Goal: Transaction & Acquisition: Purchase product/service

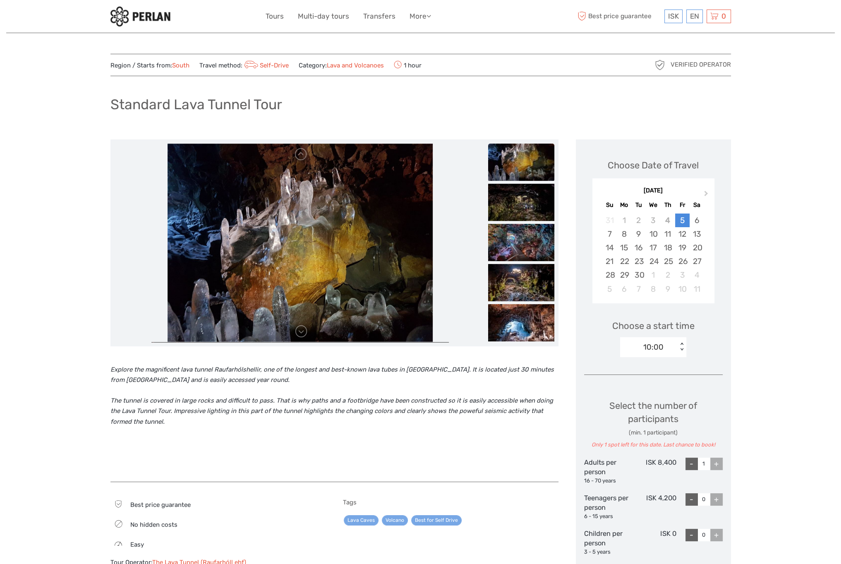
click at [532, 171] on img at bounding box center [521, 162] width 66 height 37
click at [534, 193] on img at bounding box center [521, 202] width 66 height 37
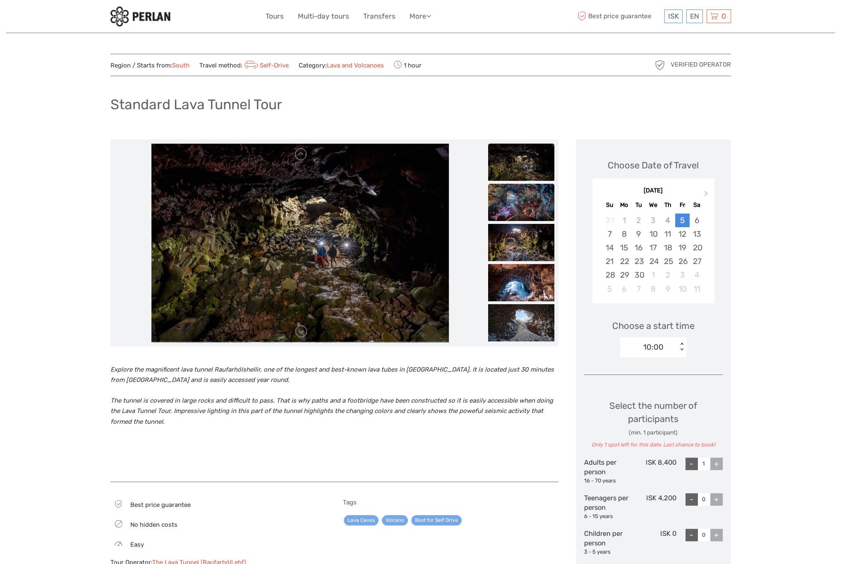
click at [528, 206] on img at bounding box center [521, 202] width 66 height 37
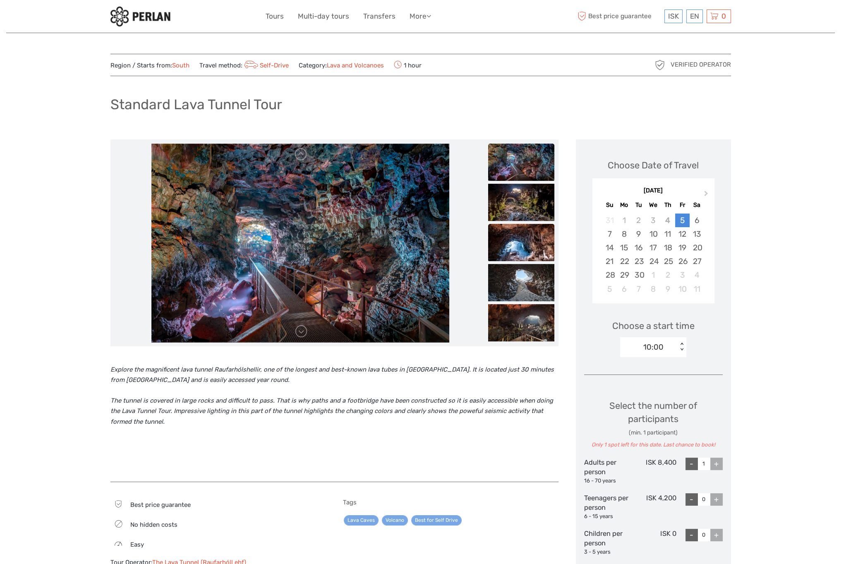
click at [527, 226] on img at bounding box center [521, 242] width 66 height 37
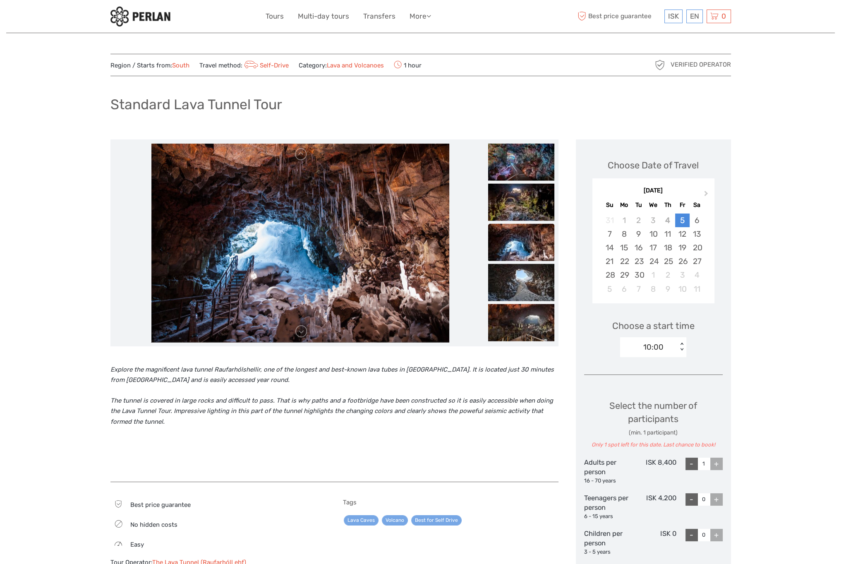
click at [522, 249] on img at bounding box center [521, 241] width 66 height 37
click at [521, 272] on img at bounding box center [521, 282] width 66 height 37
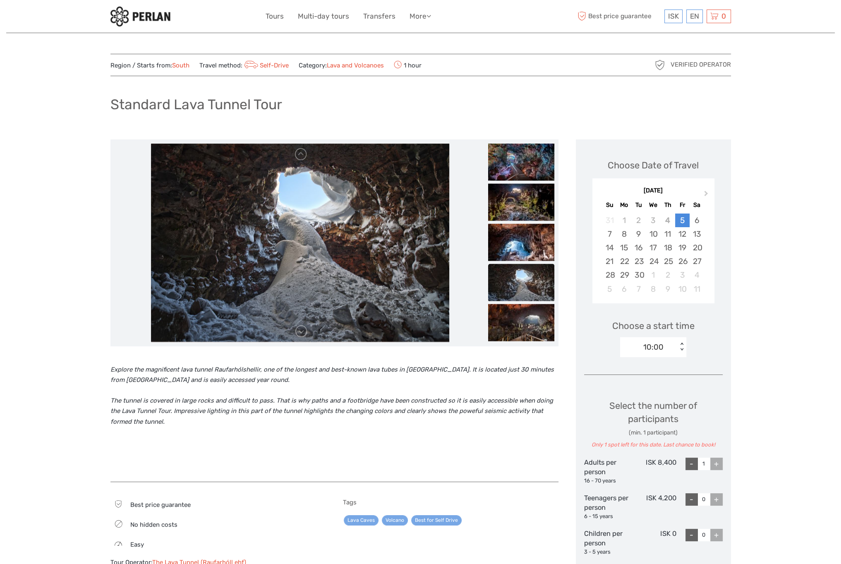
click at [525, 289] on img at bounding box center [521, 282] width 66 height 37
click at [526, 277] on img at bounding box center [521, 282] width 66 height 37
click at [529, 256] on img at bounding box center [521, 241] width 66 height 37
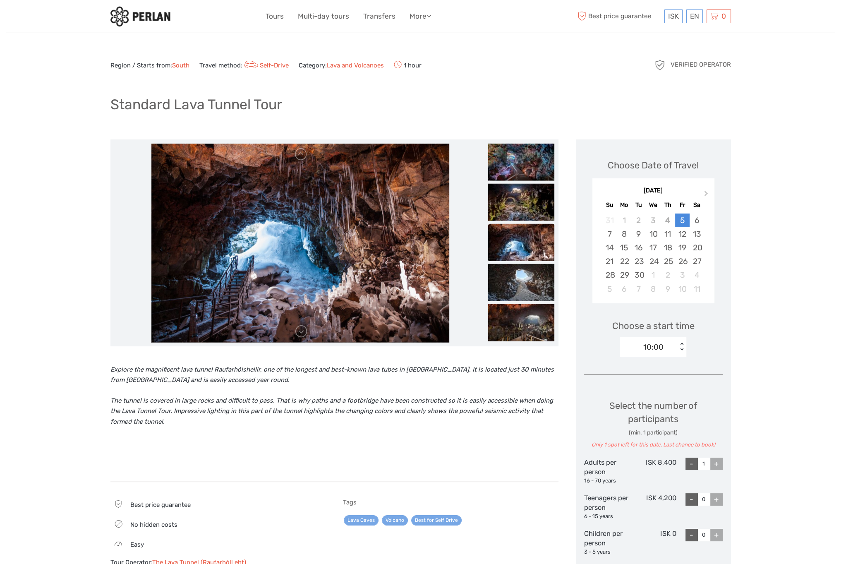
click at [530, 235] on img at bounding box center [521, 241] width 66 height 37
click at [528, 213] on img at bounding box center [521, 201] width 66 height 37
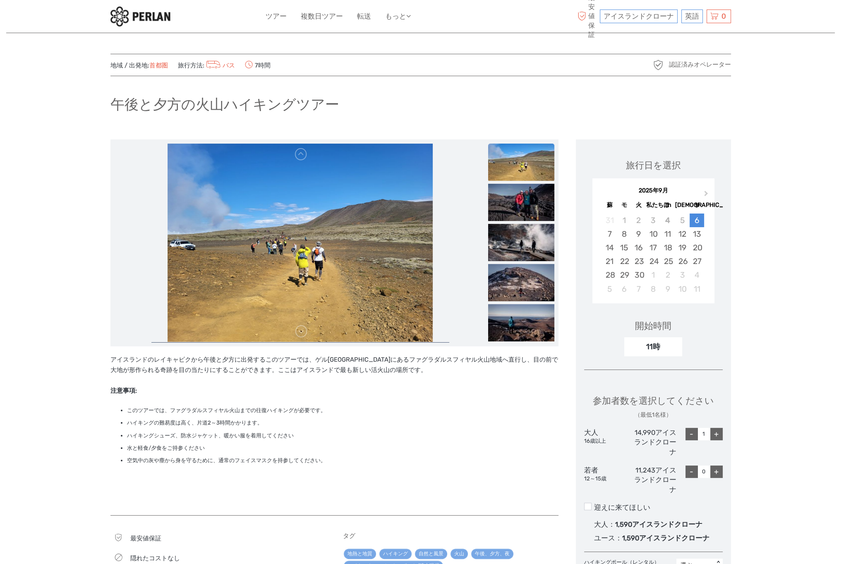
click at [507, 172] on img at bounding box center [521, 162] width 66 height 37
click at [528, 200] on img at bounding box center [521, 202] width 66 height 37
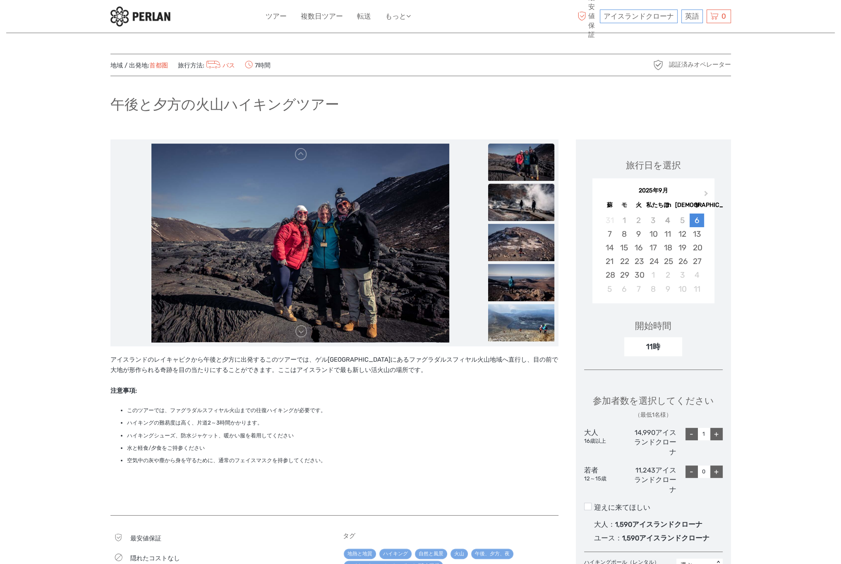
click at [530, 219] on img at bounding box center [521, 202] width 66 height 37
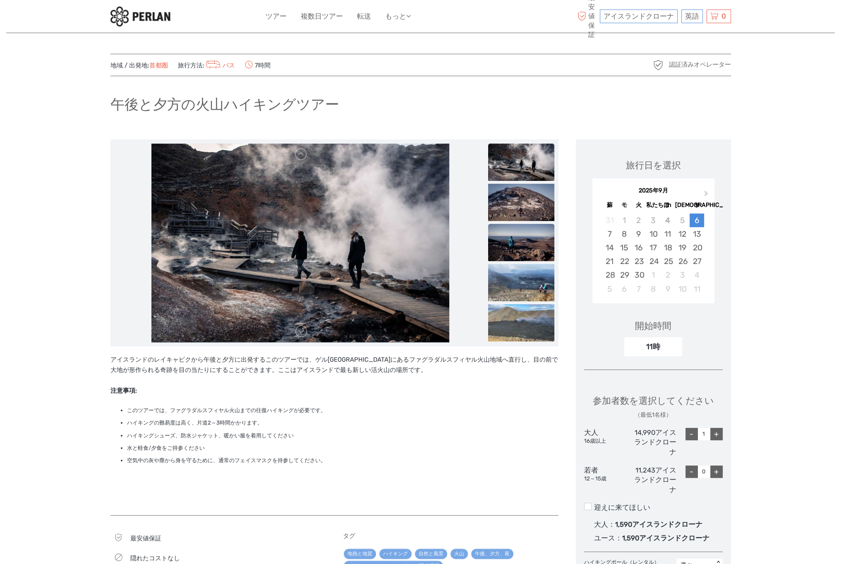
click at [531, 242] on img at bounding box center [521, 242] width 66 height 37
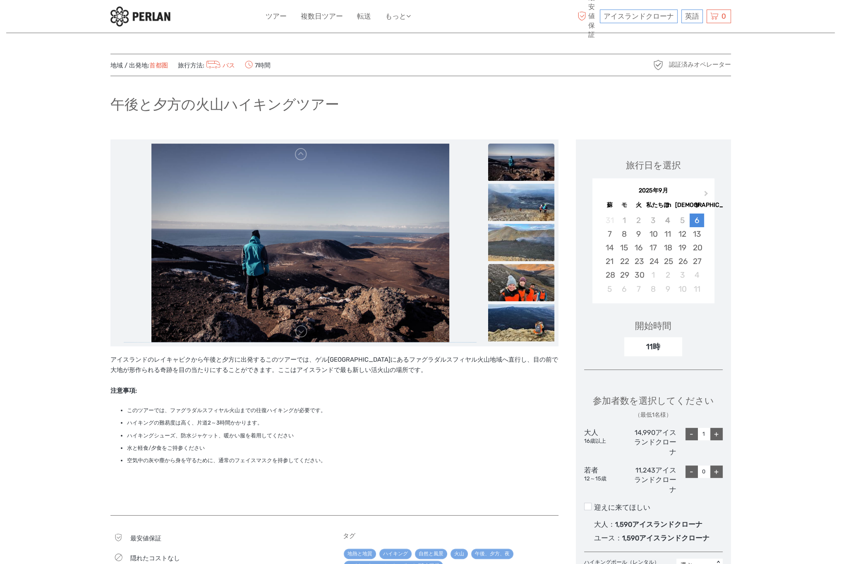
click at [526, 269] on img at bounding box center [521, 282] width 66 height 37
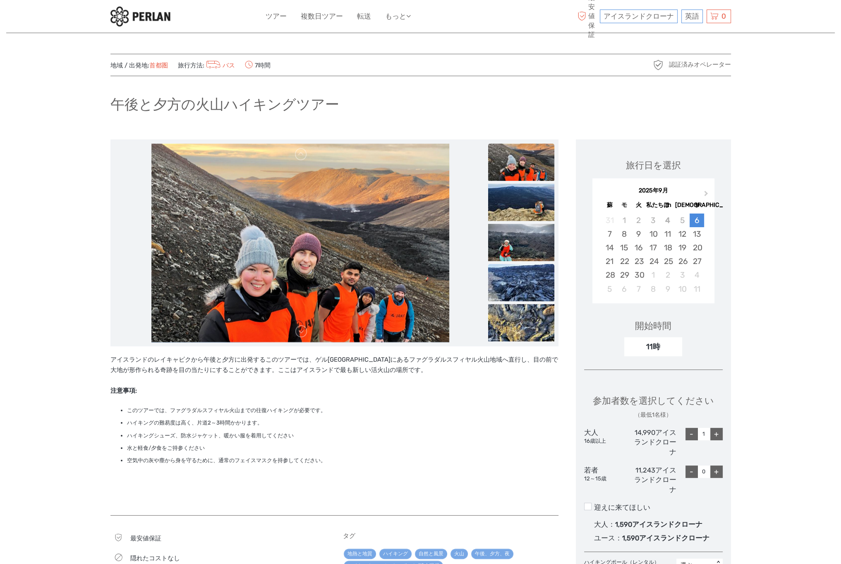
click at [522, 285] on img at bounding box center [521, 282] width 66 height 37
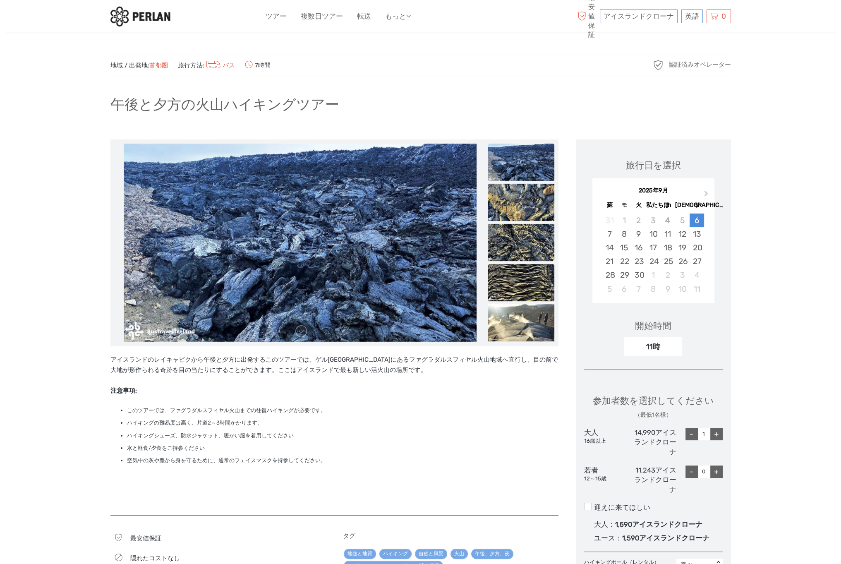
click at [524, 302] on ul at bounding box center [521, 264] width 66 height 1124
click at [525, 324] on img at bounding box center [521, 322] width 66 height 37
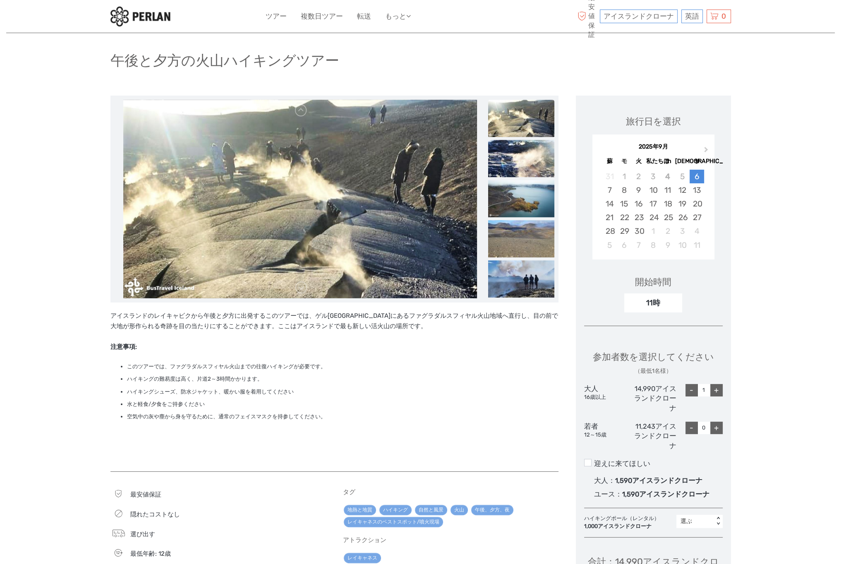
scroll to position [41, 0]
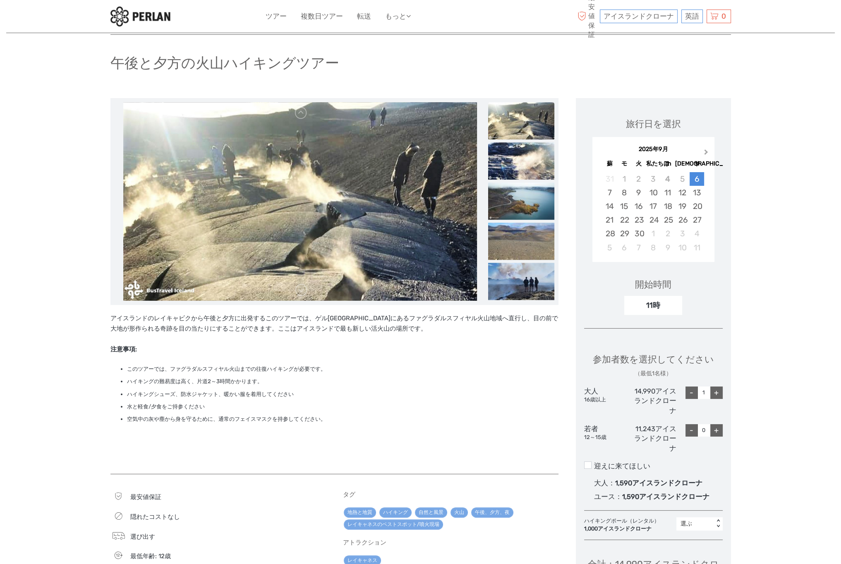
click at [706, 152] on span "来月" at bounding box center [706, 154] width 0 height 12
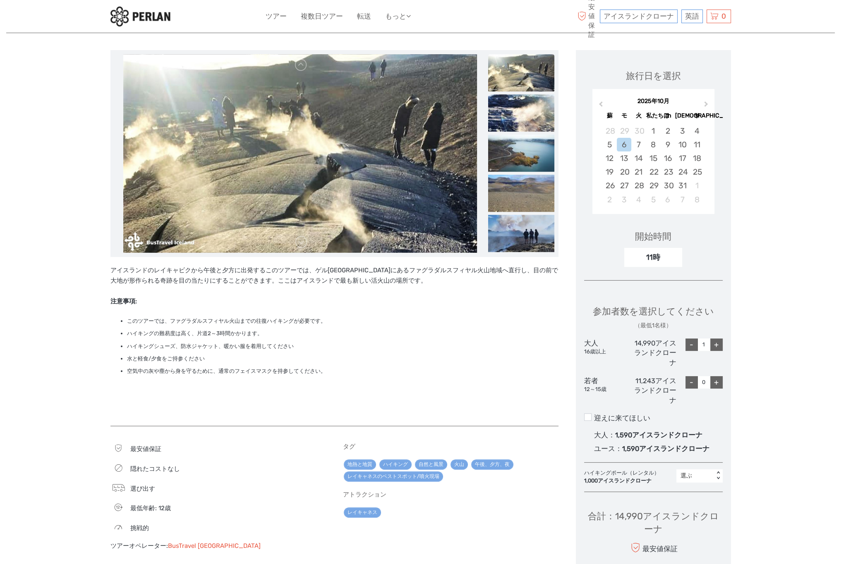
scroll to position [207, 0]
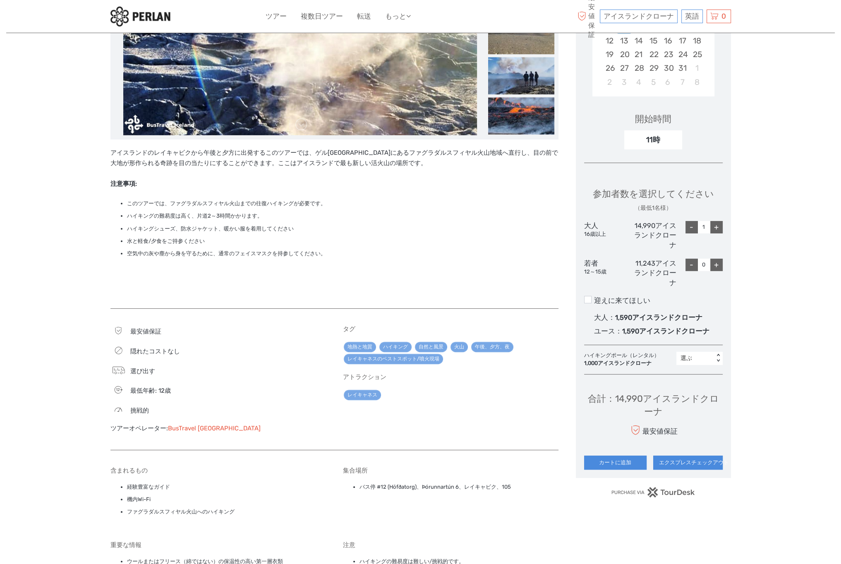
click at [193, 429] on font "BusTravel Iceland" at bounding box center [214, 427] width 93 height 7
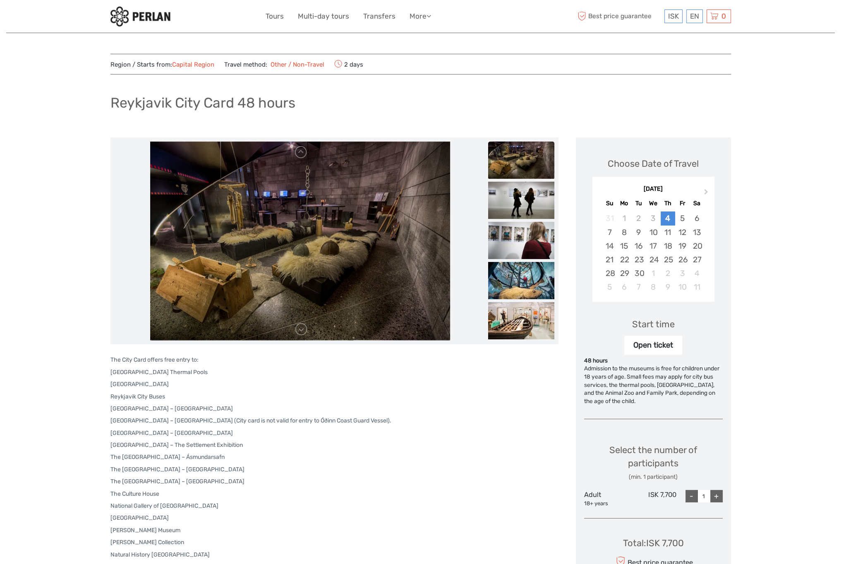
click at [508, 160] on img at bounding box center [521, 159] width 66 height 37
click at [520, 195] on img at bounding box center [521, 200] width 66 height 37
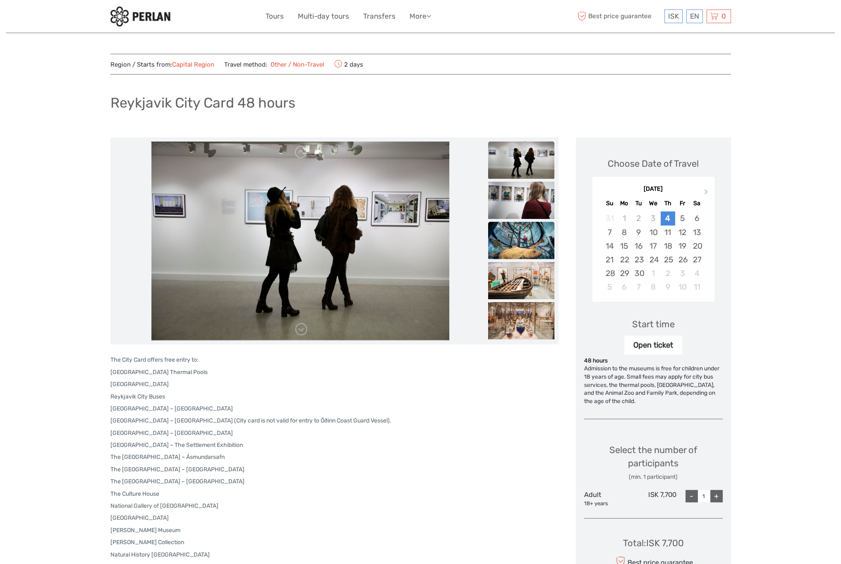
click at [520, 235] on img at bounding box center [521, 240] width 66 height 37
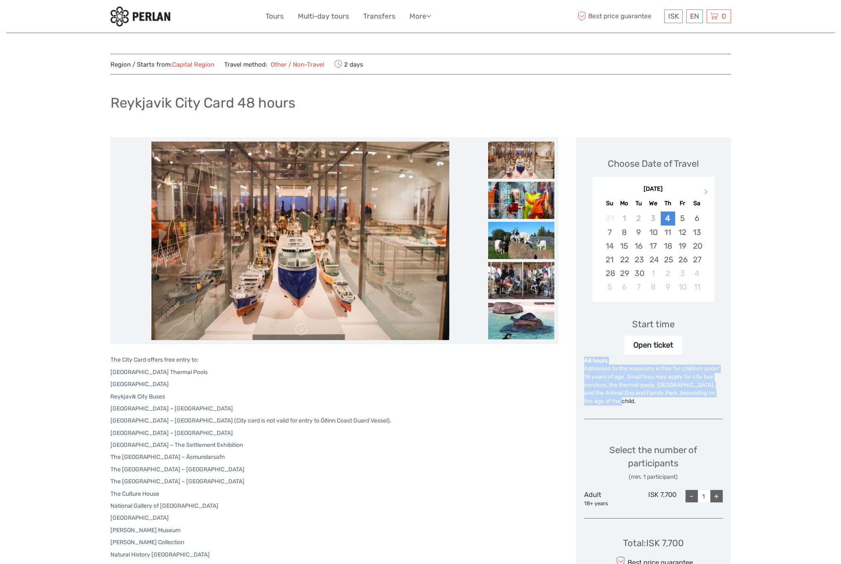
drag, startPoint x: 628, startPoint y: 404, endPoint x: 577, endPoint y: 361, distance: 66.3
click at [577, 361] on div "Choose Date of Travel Next Month September 2025 Su Mo Tu We Th Fr Sa 31 1 2 3 4…" at bounding box center [653, 373] width 155 height 472
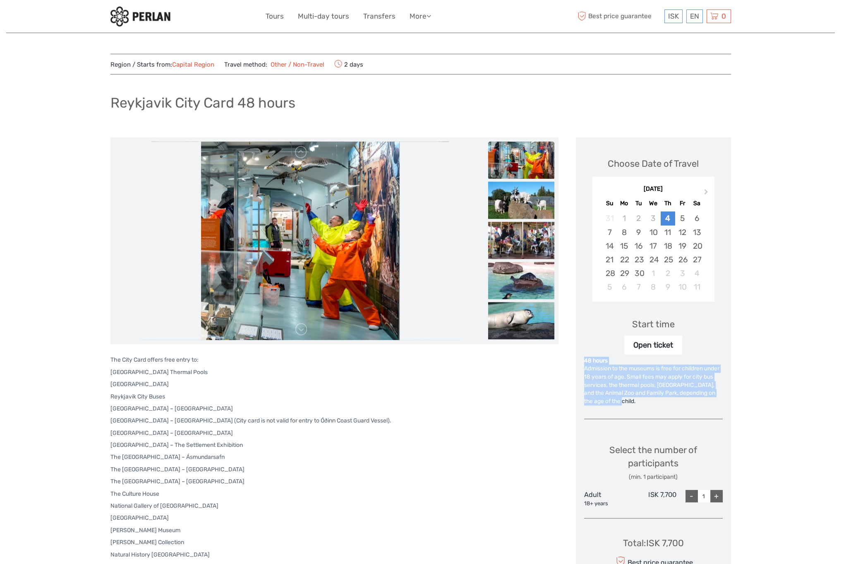
copy div "48 hours Admission to the museums is free for children under 18 years of age. S…"
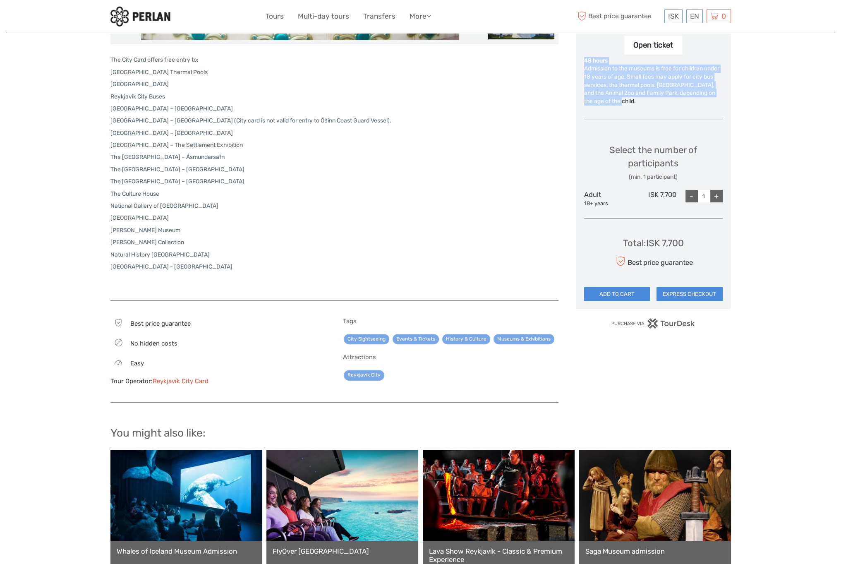
scroll to position [290, 0]
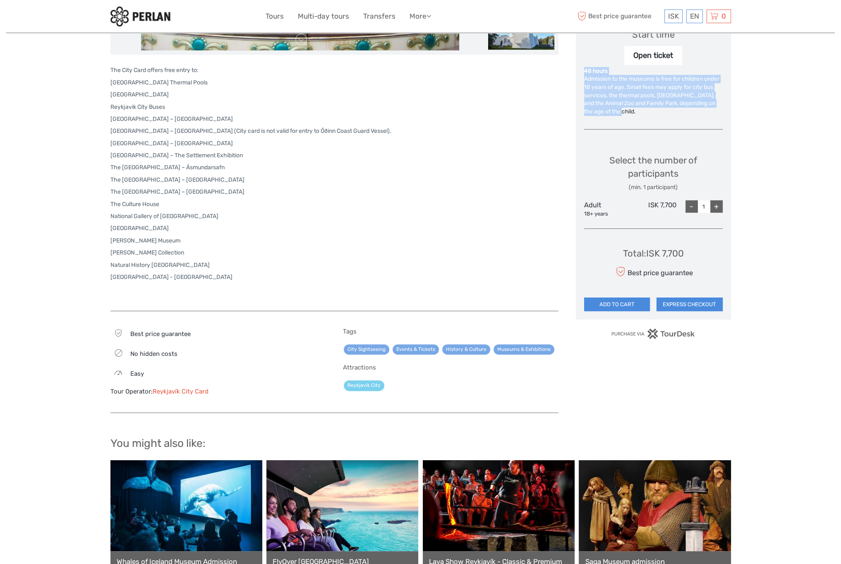
click at [363, 384] on link "Reykjavík City" at bounding box center [364, 385] width 41 height 10
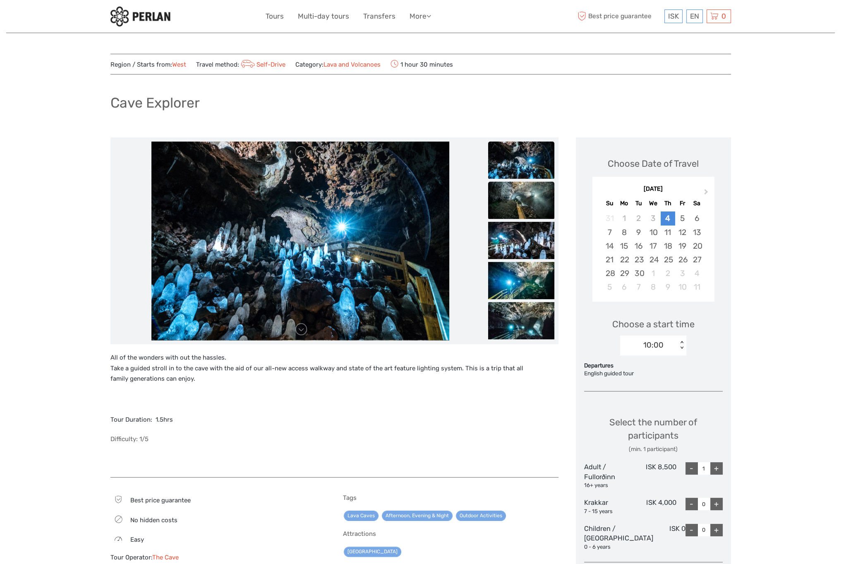
click at [527, 210] on img at bounding box center [521, 200] width 66 height 37
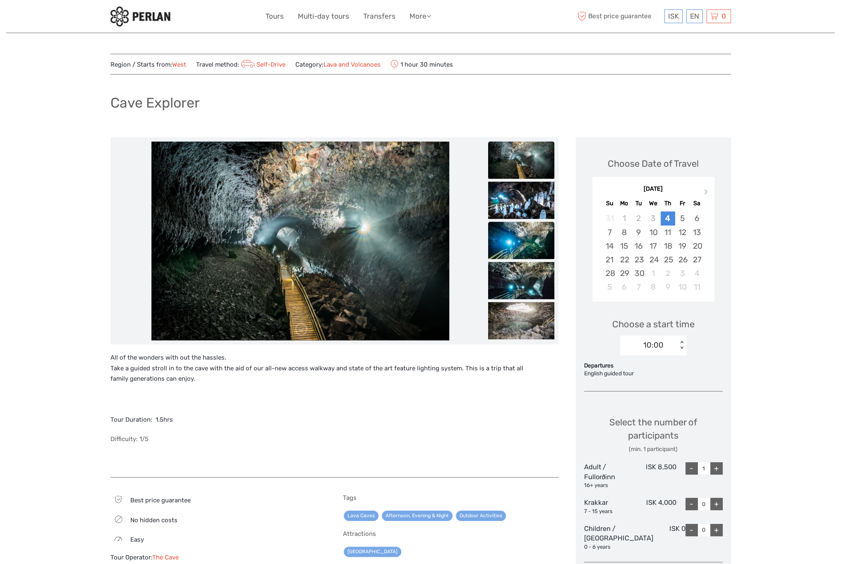
click at [525, 230] on img at bounding box center [521, 240] width 66 height 37
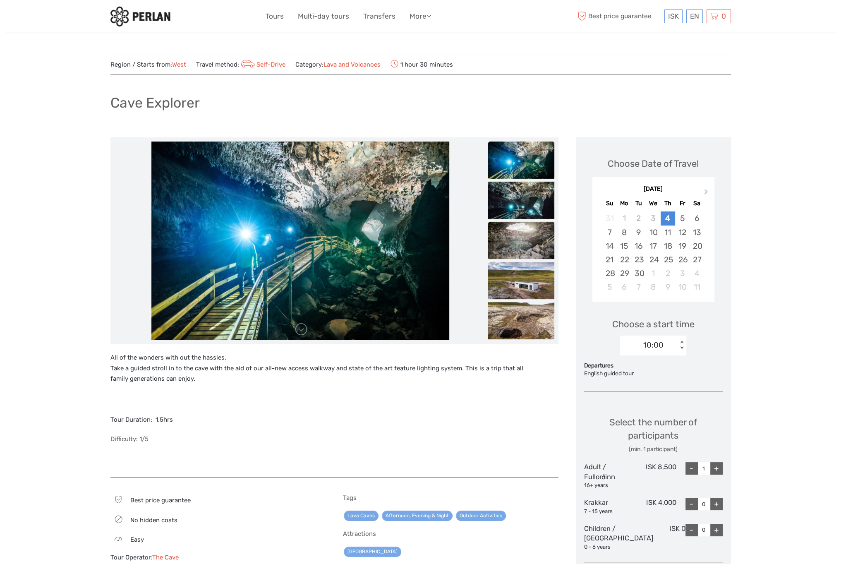
click at [526, 259] on img at bounding box center [521, 240] width 66 height 37
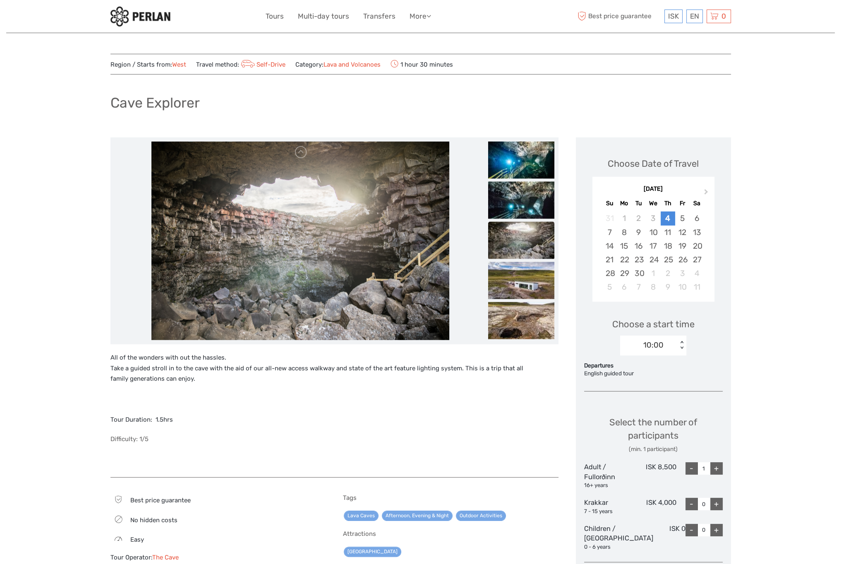
click at [523, 301] on ul at bounding box center [521, 21] width 66 height 642
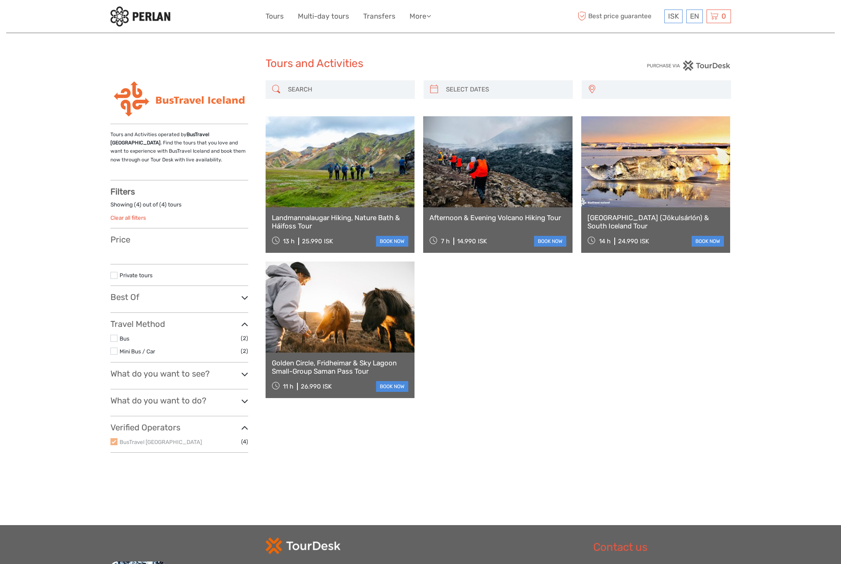
select select
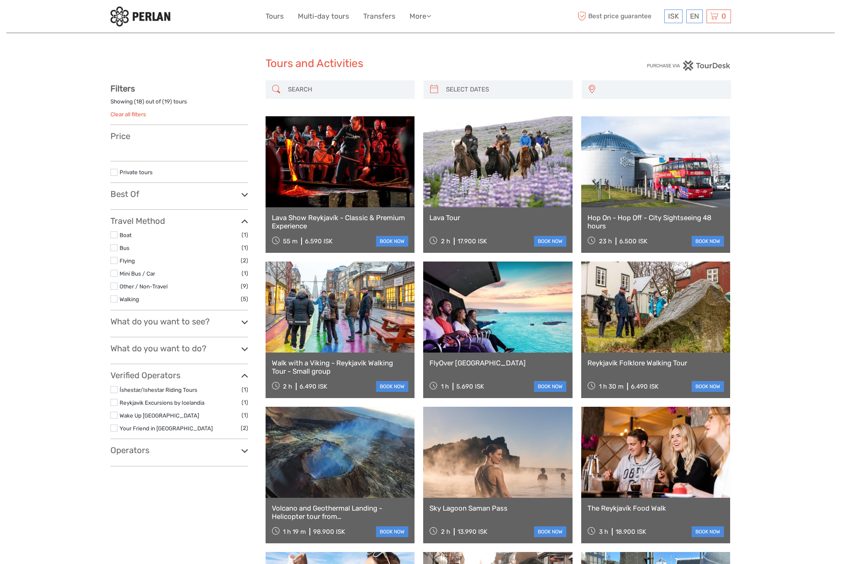
select select
